Goal: Transaction & Acquisition: Subscribe to service/newsletter

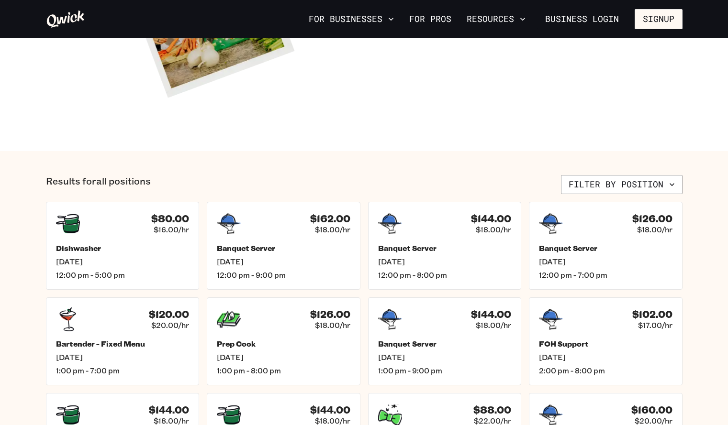
scroll to position [334, 0]
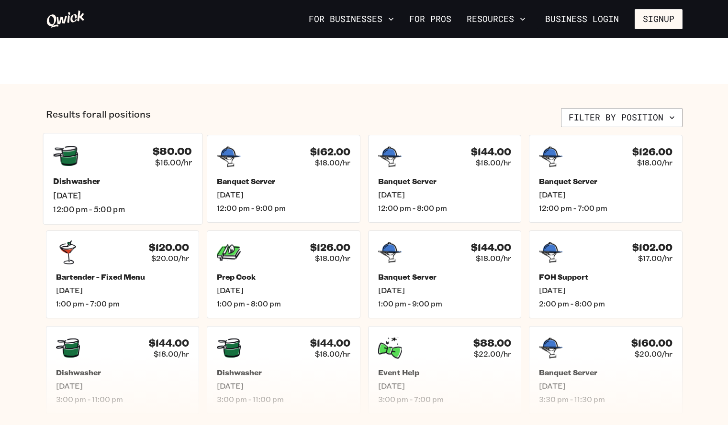
click at [140, 193] on span "Sat, Sep 20" at bounding box center [122, 195] width 139 height 10
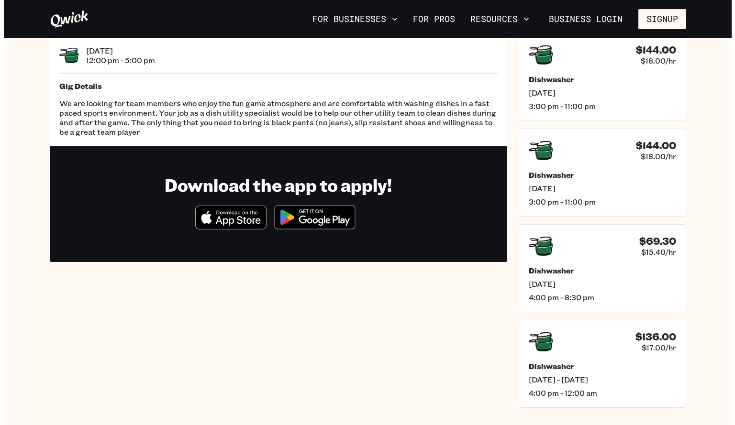
scroll to position [55, 0]
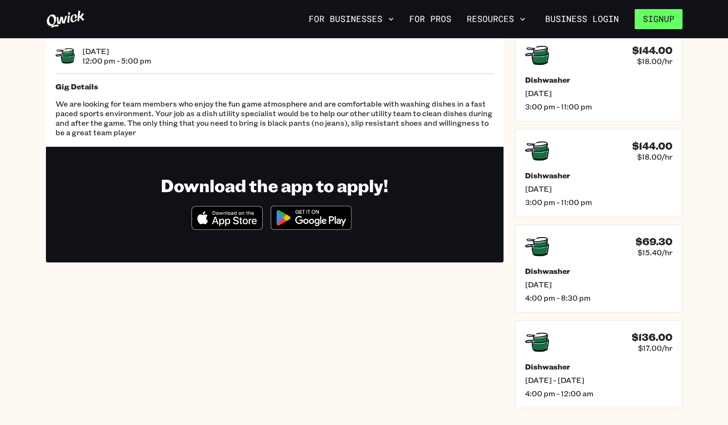
click at [644, 17] on button "Signup" at bounding box center [659, 19] width 48 height 20
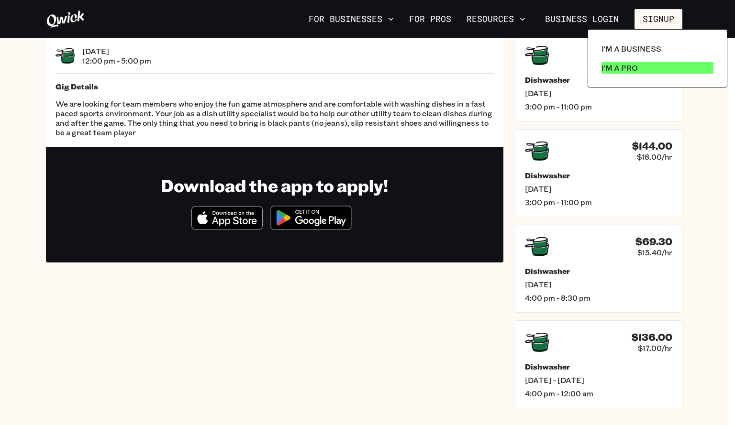
click at [620, 68] on p "I'm a Pro" at bounding box center [620, 67] width 36 height 11
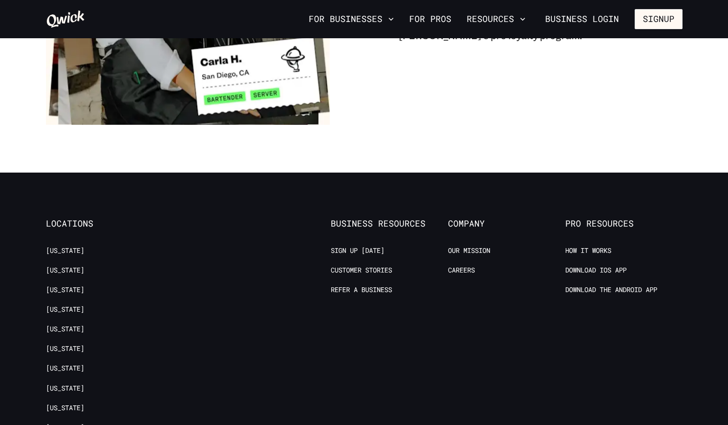
scroll to position [1747, 0]
